Goal: Check status: Check status

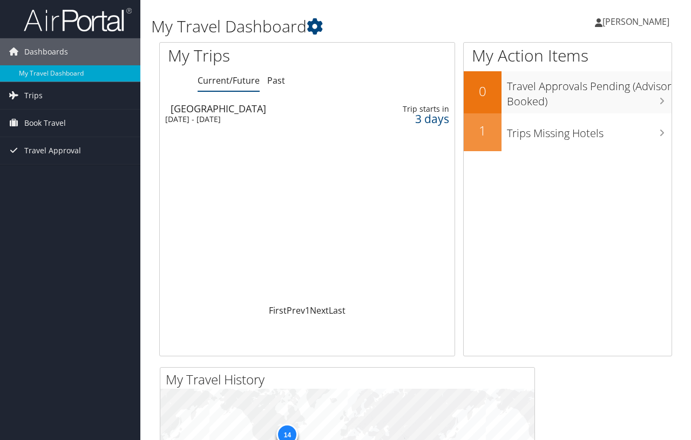
click at [216, 114] on div "[DATE] - [DATE]" at bounding box center [254, 119] width 178 height 10
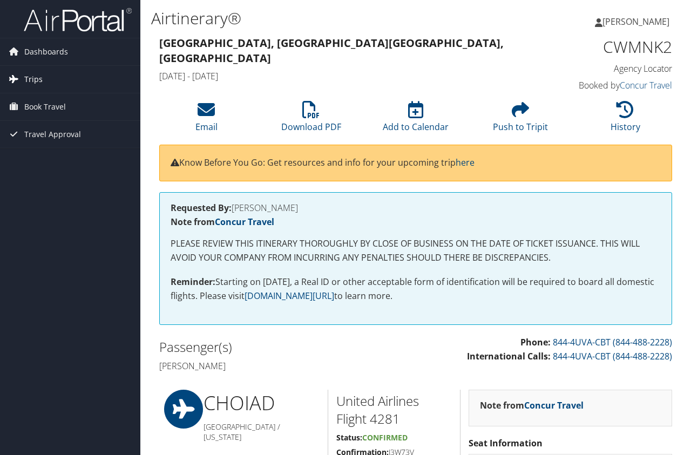
click at [30, 81] on span "Trips" at bounding box center [33, 79] width 18 height 27
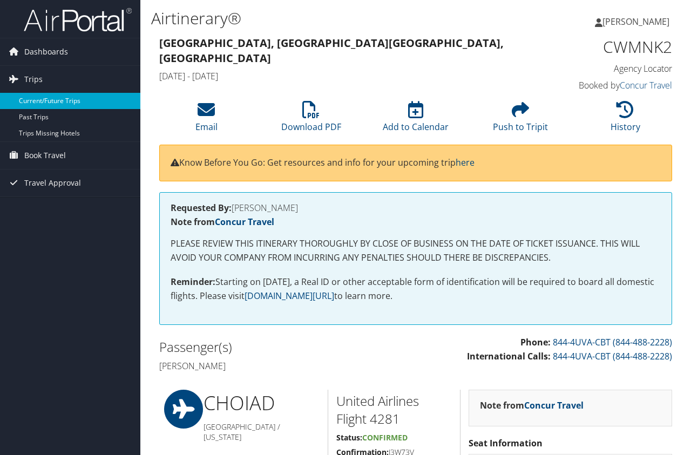
click at [62, 103] on link "Current/Future Trips" at bounding box center [70, 101] width 140 height 16
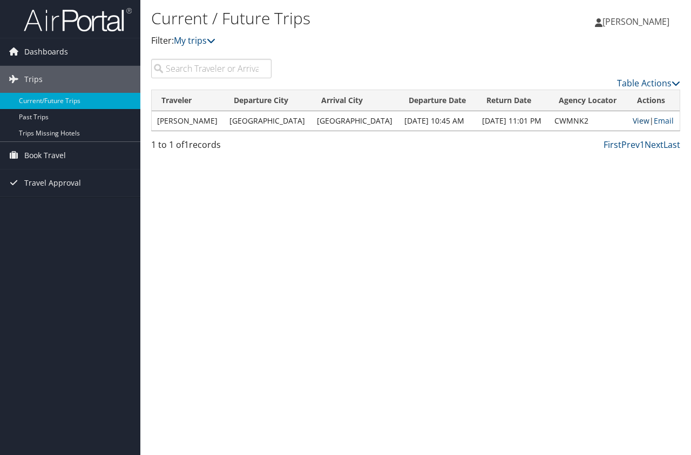
click at [637, 115] on link "View" at bounding box center [640, 120] width 17 height 10
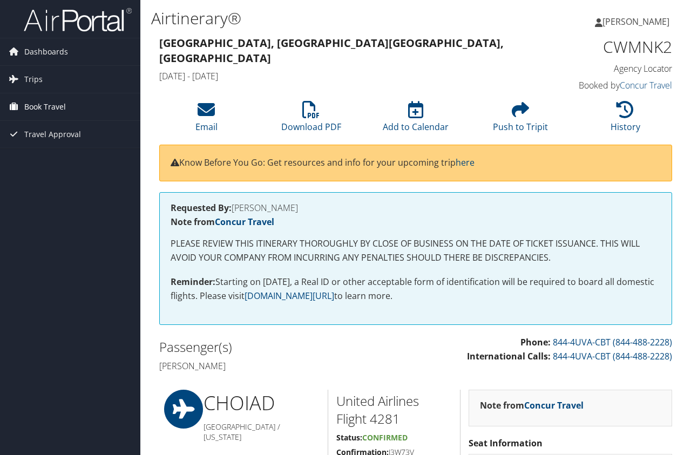
click at [37, 106] on span "Book Travel" at bounding box center [45, 106] width 42 height 27
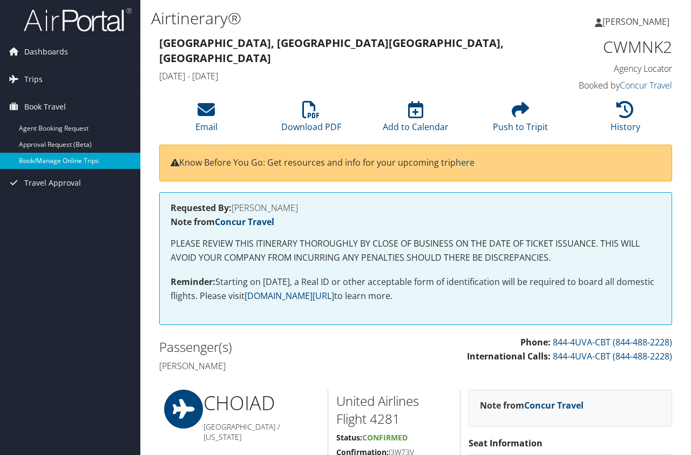
click at [45, 160] on link "Book/Manage Online Trips" at bounding box center [70, 161] width 140 height 16
